Goal: Task Accomplishment & Management: Manage account settings

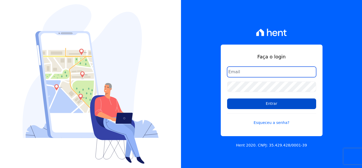
type input "[EMAIL_ADDRESS][DOMAIN_NAME]"
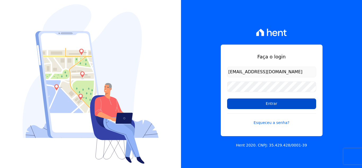
click at [280, 103] on input "Entrar" at bounding box center [271, 103] width 89 height 11
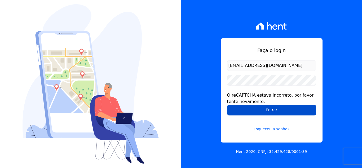
click at [289, 112] on input "Entrar" at bounding box center [271, 110] width 89 height 11
click at [276, 109] on input "Entrar" at bounding box center [271, 110] width 89 height 11
